Goal: Find specific page/section: Find specific page/section

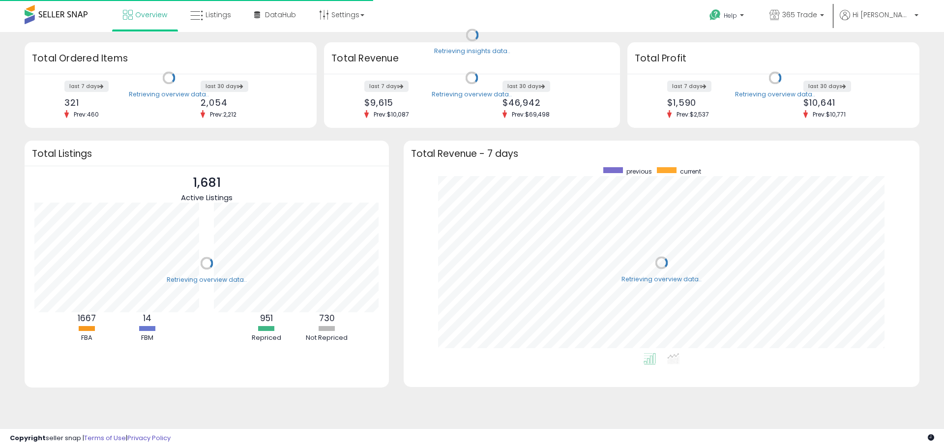
scroll to position [186, 496]
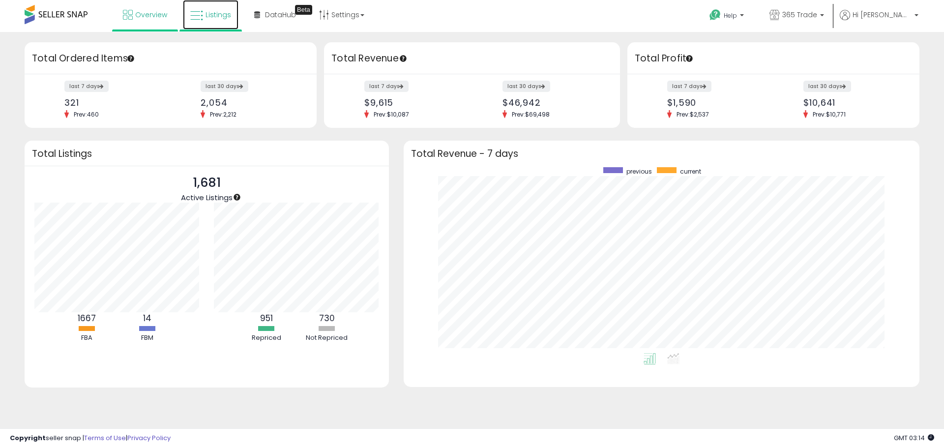
click at [206, 9] on link "Listings" at bounding box center [211, 14] width 56 height 29
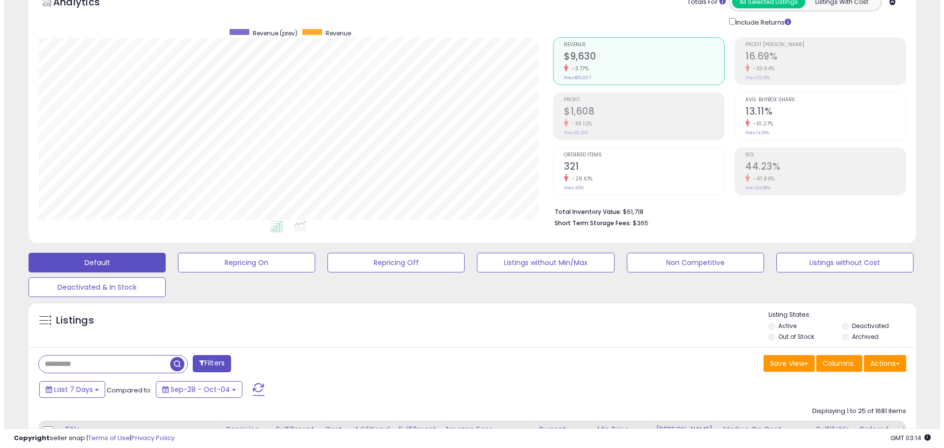
scroll to position [147, 0]
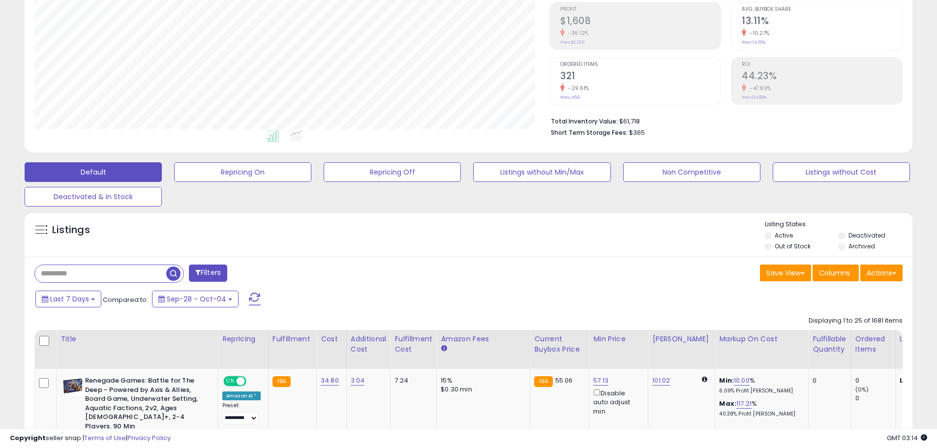
click at [146, 275] on input "text" at bounding box center [100, 273] width 131 height 17
paste input "**********"
type input "**********"
drag, startPoint x: 258, startPoint y: 274, endPoint x: 260, endPoint y: 241, distance: 33.5
click at [258, 274] on span "button" at bounding box center [258, 273] width 14 height 14
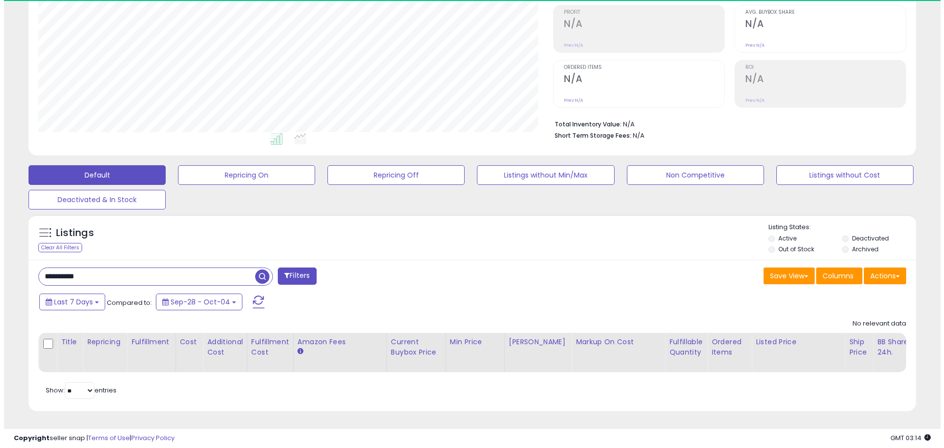
scroll to position [202, 515]
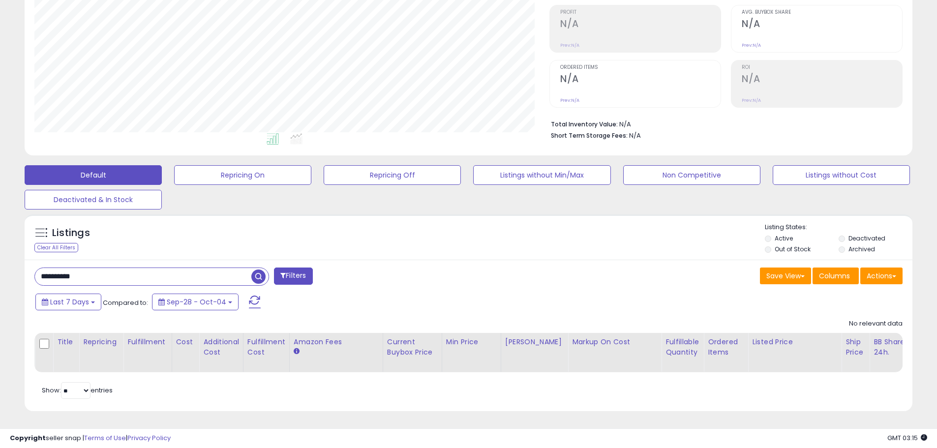
click at [260, 269] on span "button" at bounding box center [258, 276] width 14 height 14
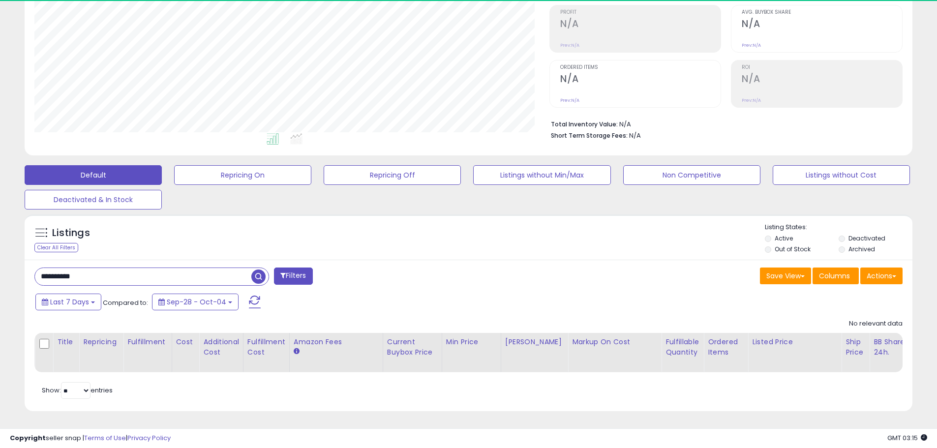
click at [863, 223] on p "Listing States:" at bounding box center [837, 227] width 147 height 9
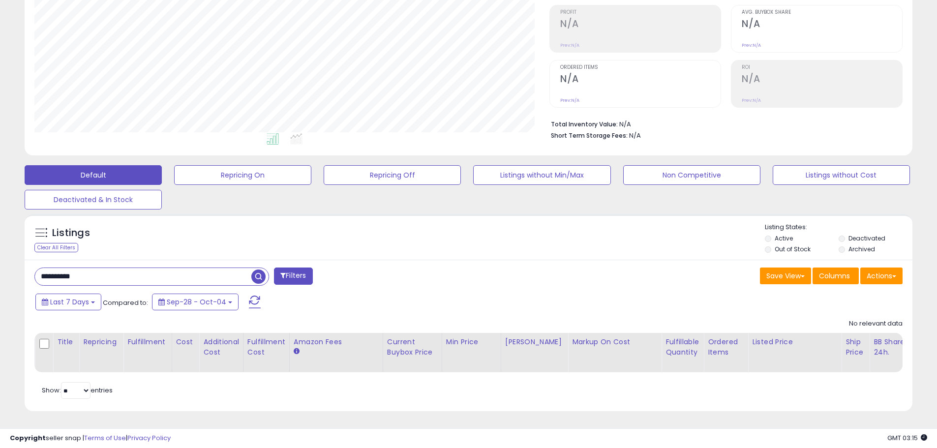
click at [862, 234] on label "Deactivated" at bounding box center [866, 238] width 37 height 8
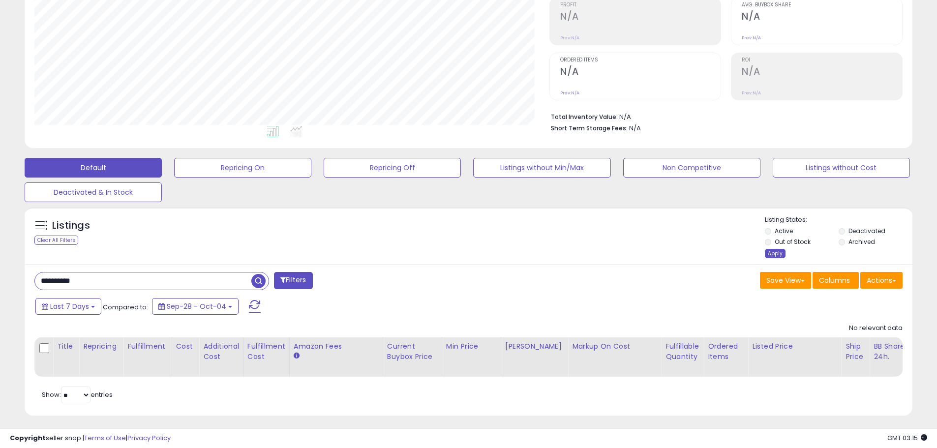
click at [773, 252] on div "Apply" at bounding box center [774, 253] width 21 height 9
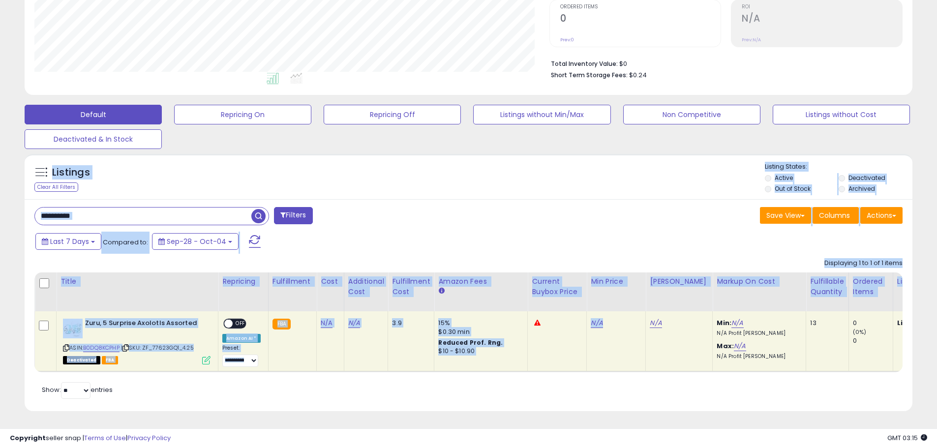
drag, startPoint x: 25, startPoint y: 147, endPoint x: 636, endPoint y: 349, distance: 643.1
click at [636, 349] on div "Listings Clear All Filters Active" at bounding box center [468, 282] width 887 height 257
click at [356, 407] on div "**********" at bounding box center [468, 305] width 887 height 212
